Goal: Task Accomplishment & Management: Use online tool/utility

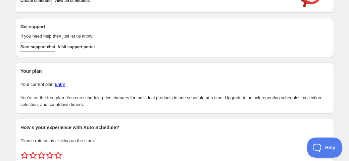
scroll to position [63, 0]
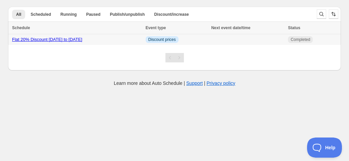
click at [42, 41] on link "Flat 20% Discount [DATE] to [DATE]" at bounding box center [47, 39] width 70 height 5
